Goal: Task Accomplishment & Management: Manage account settings

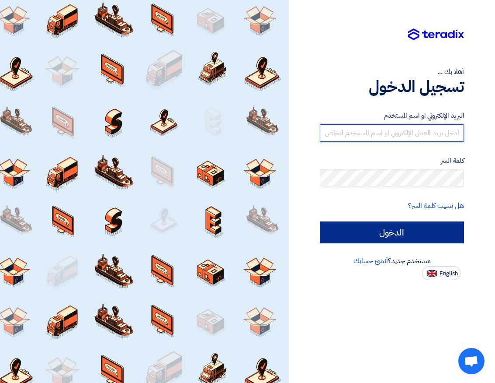
type input "[EMAIL_ADDRESS][DOMAIN_NAME]"
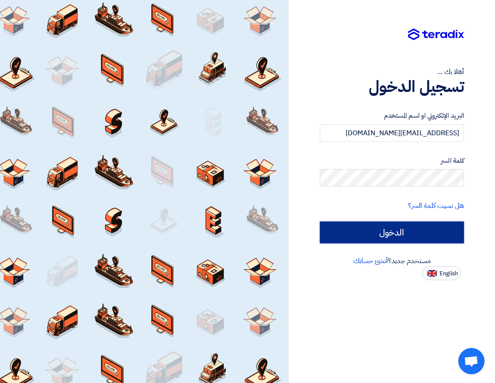
click at [410, 240] on input "الدخول" at bounding box center [392, 232] width 144 height 22
type input "Sign in"
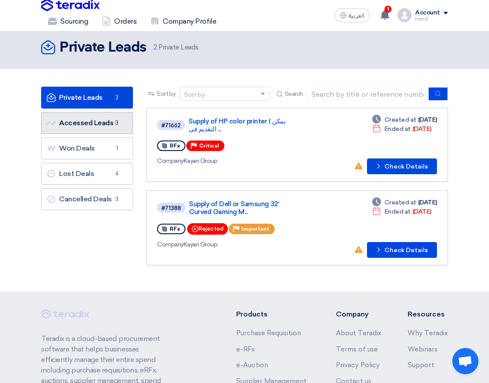
click at [100, 124] on link "Accessed Leads Accessed Leads 3" at bounding box center [87, 123] width 92 height 22
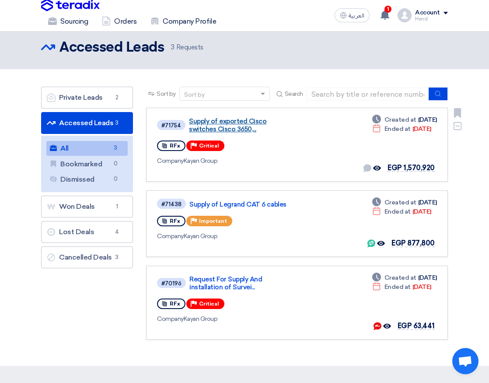
click at [219, 125] on link "Supply of exported Cisco switches Cisco 3650,..." at bounding box center [241, 125] width 105 height 16
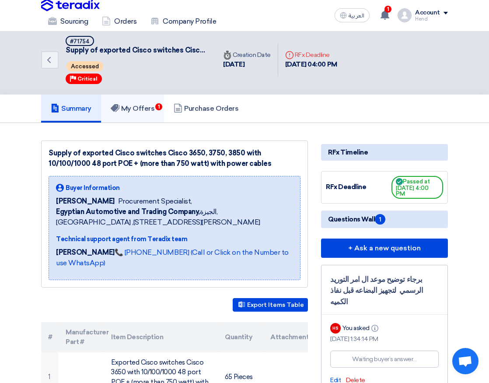
click at [125, 111] on h5 "My Offers 1" at bounding box center [133, 108] width 44 height 9
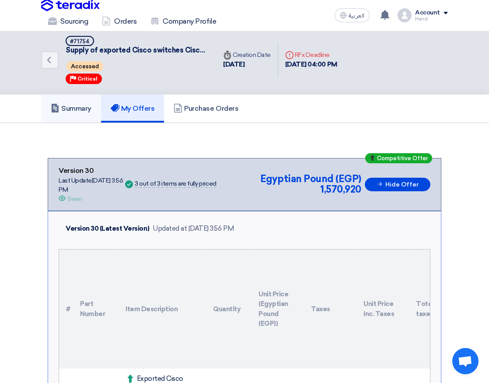
click at [79, 112] on h5 "Summary" at bounding box center [71, 108] width 41 height 9
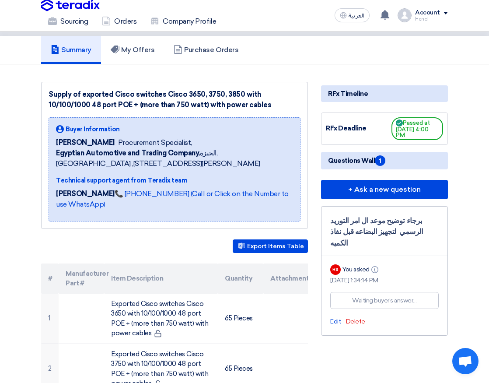
scroll to position [131, 0]
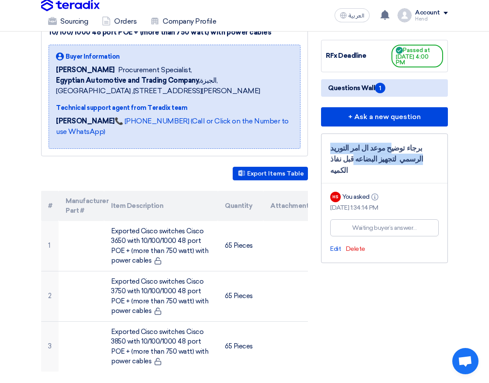
drag, startPoint x: 419, startPoint y: 150, endPoint x: 373, endPoint y: 157, distance: 46.5
click at [381, 155] on div "برجاء توضيح موعد ال امر التوريد الرسمي لتجهيز البضاعه قبل نفاذ الكميه" at bounding box center [384, 160] width 108 height 34
click at [367, 160] on div "برجاء توضيح موعد ال امر التوريد الرسمي لتجهيز البضاعه قبل نفاذ الكميه" at bounding box center [384, 160] width 108 height 34
drag, startPoint x: 387, startPoint y: 150, endPoint x: 360, endPoint y: 152, distance: 26.3
click at [360, 152] on div "برجاء توضيح موعد ال امر التوريد الرسمي لتجهيز البضاعه قبل نفاذ الكميه" at bounding box center [384, 160] width 108 height 34
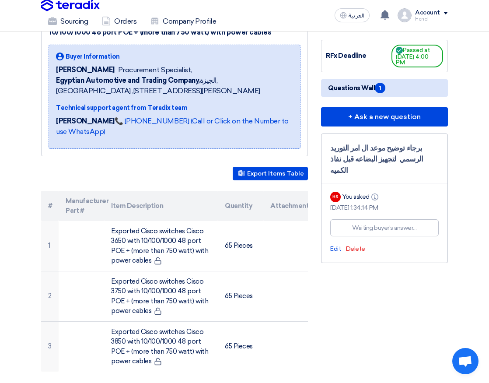
click at [355, 154] on div "برجاء توضيح موعد ال امر التوريد الرسمي لتجهيز البضاعه قبل نفاذ الكميه" at bounding box center [384, 160] width 108 height 34
click at [352, 90] on span "Questions Wall 1" at bounding box center [356, 88] width 57 height 10
click at [380, 89] on span "1" at bounding box center [380, 88] width 10 height 10
click at [376, 165] on div "برجاء توضيح موعد ال امر التوريد الرسمي لتجهيز البضاعه قبل نفاذ الكميه HS You as…" at bounding box center [384, 198] width 127 height 130
drag, startPoint x: 363, startPoint y: 158, endPoint x: 363, endPoint y: 174, distance: 15.3
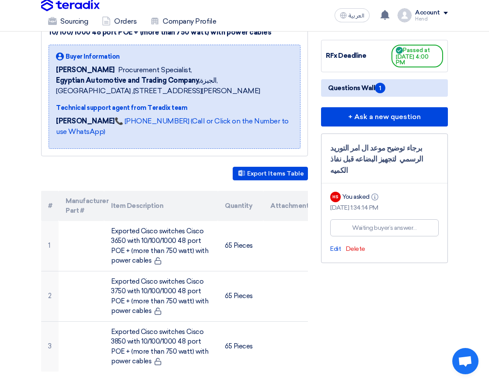
click at [363, 173] on div "برجاء توضيح موعد ال امر التوريد الرسمي لتجهيز البضاعه قبل نفاذ الكميه HS You as…" at bounding box center [384, 198] width 127 height 130
click at [343, 192] on div "You asked Info" at bounding box center [361, 196] width 38 height 9
click at [357, 145] on div "برجاء توضيح موعد ال امر التوريد الرسمي لتجهيز البضاعه قبل نفاذ الكميه" at bounding box center [384, 160] width 108 height 34
